Goal: Find specific page/section: Find specific page/section

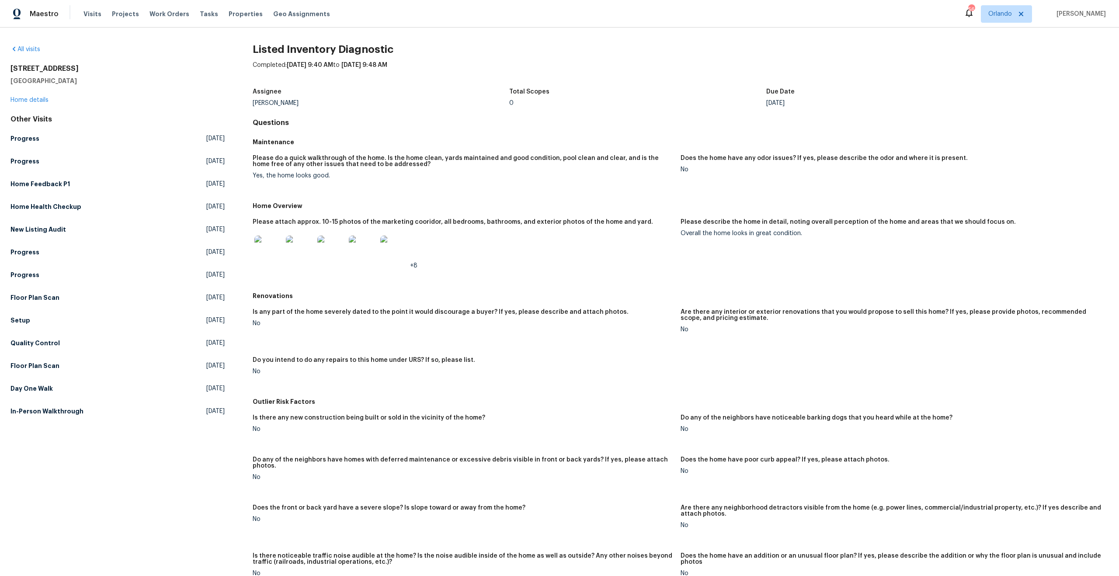
click at [292, 245] on img at bounding box center [300, 250] width 28 height 28
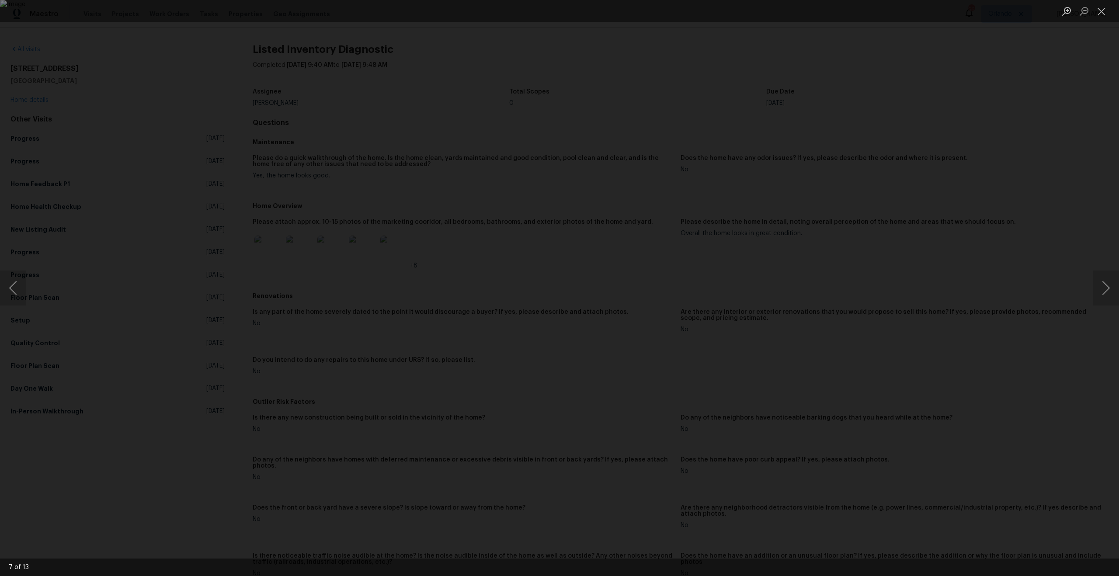
click at [280, 293] on div "Lightbox" at bounding box center [559, 288] width 1119 height 576
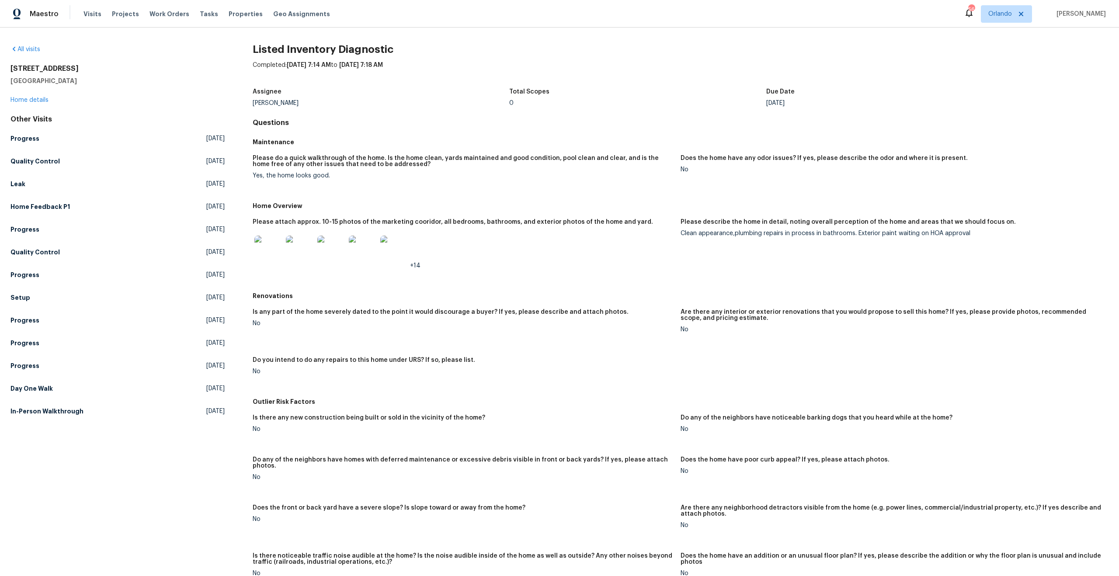
click at [286, 252] on img at bounding box center [300, 250] width 28 height 28
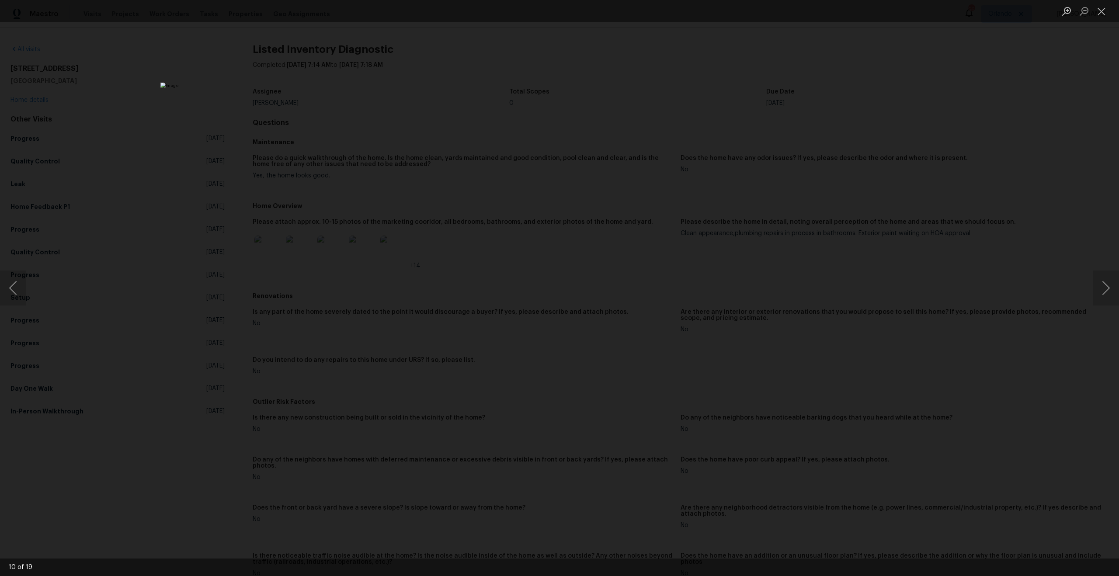
click at [320, 232] on div "Lightbox" at bounding box center [559, 288] width 1119 height 576
